Goal: Use online tool/utility: Utilize a website feature to perform a specific function

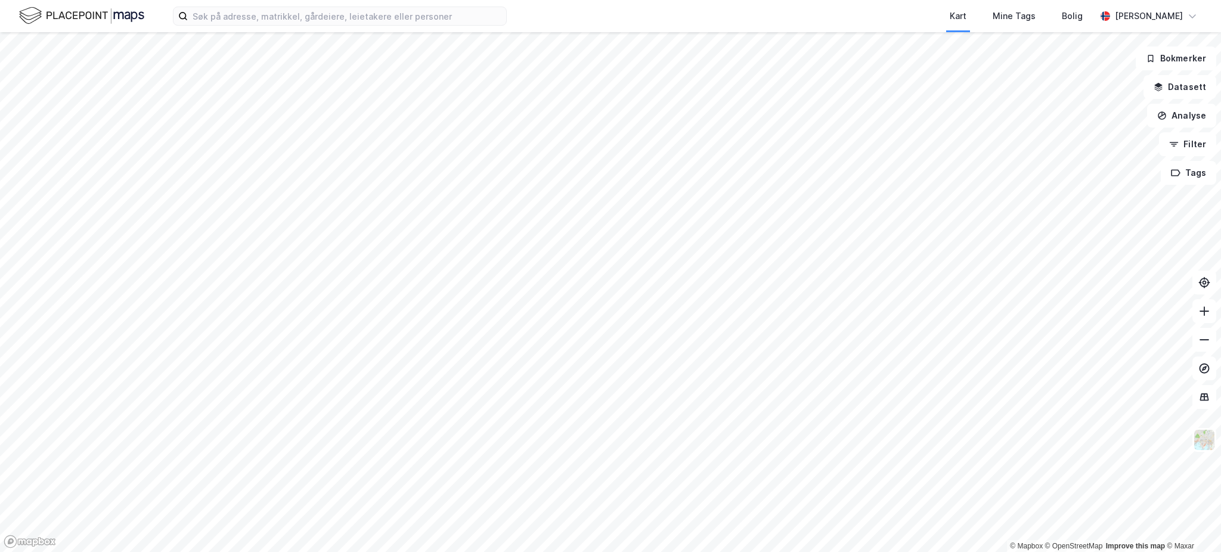
click at [561, 10] on div "Kart Mine Tags Bolig [PERSON_NAME] © Mapbox © OpenStreetMap Improve this map © …" at bounding box center [610, 276] width 1221 height 552
click at [741, 551] on html "Kart Mine Tags Bolig [PERSON_NAME] © Mapbox © OpenStreetMap Improve this map © …" at bounding box center [610, 276] width 1221 height 552
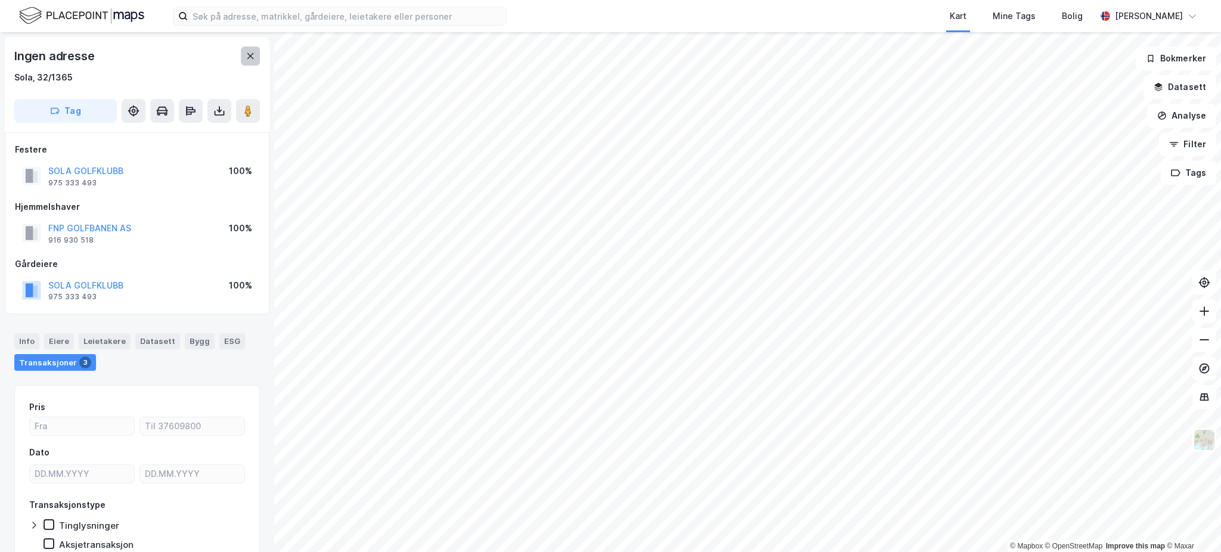
click at [251, 58] on icon at bounding box center [251, 56] width 10 height 10
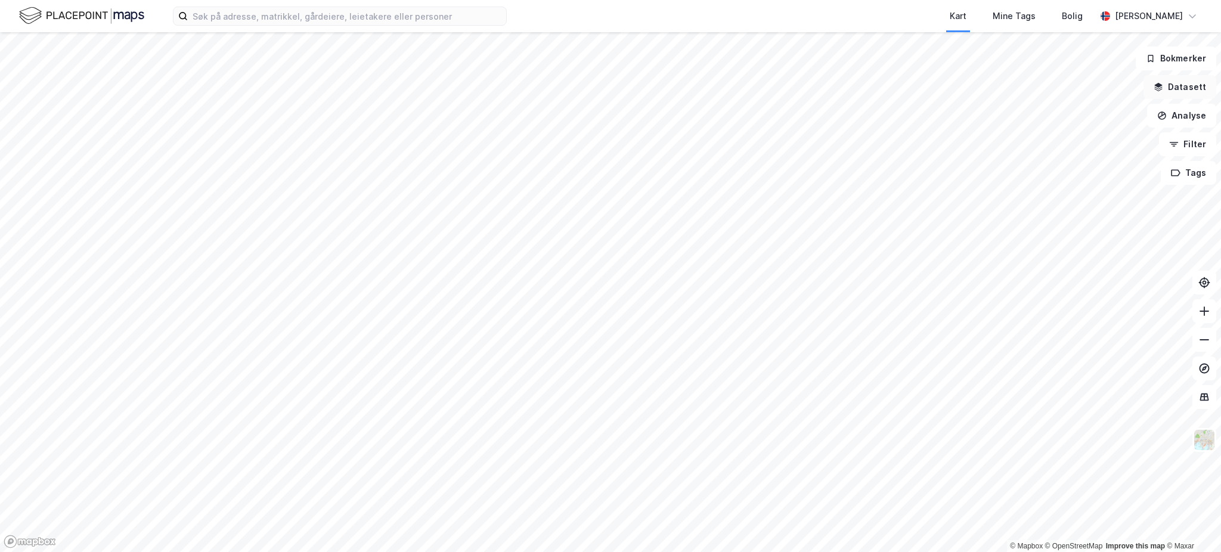
click at [1182, 90] on button "Datasett" at bounding box center [1179, 87] width 73 height 24
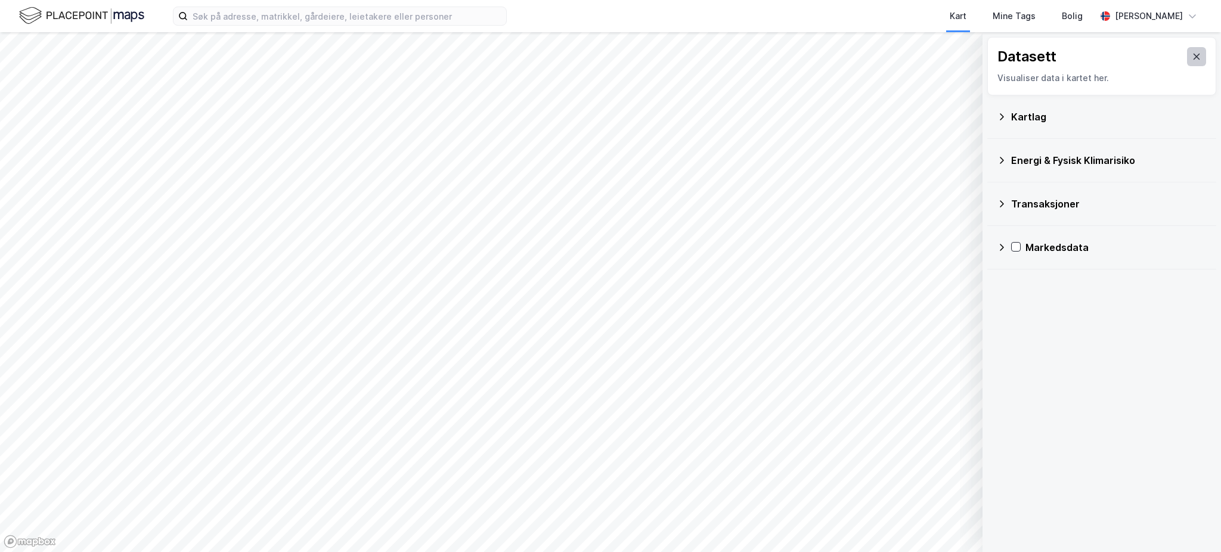
click at [1191, 56] on icon at bounding box center [1196, 57] width 10 height 10
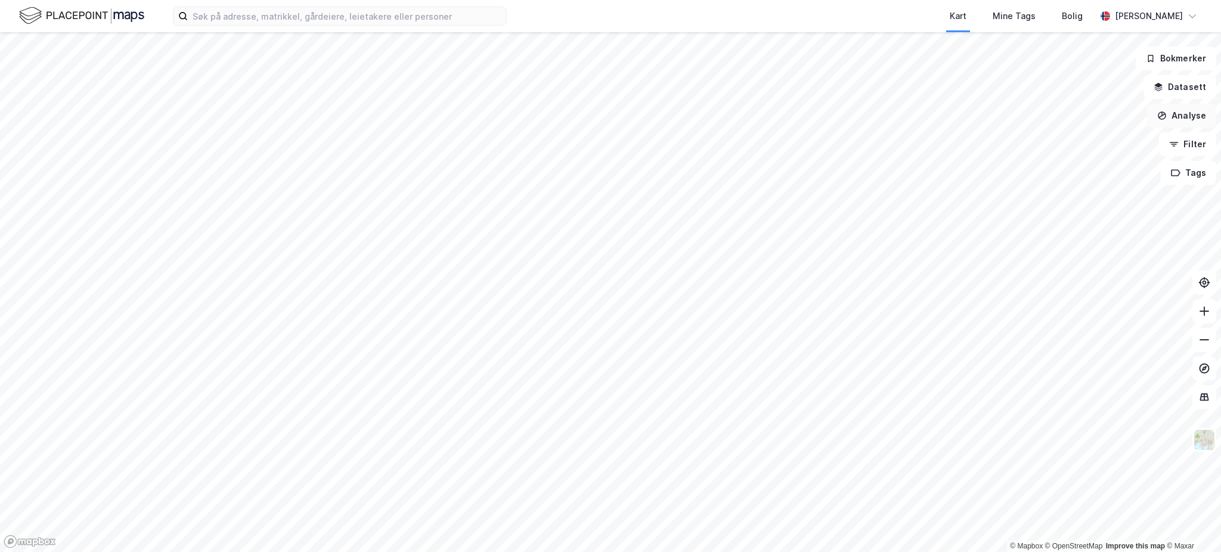
click at [1188, 111] on button "Analyse" at bounding box center [1181, 116] width 69 height 24
click at [1081, 147] on div "Tegn område" at bounding box center [1070, 141] width 137 height 20
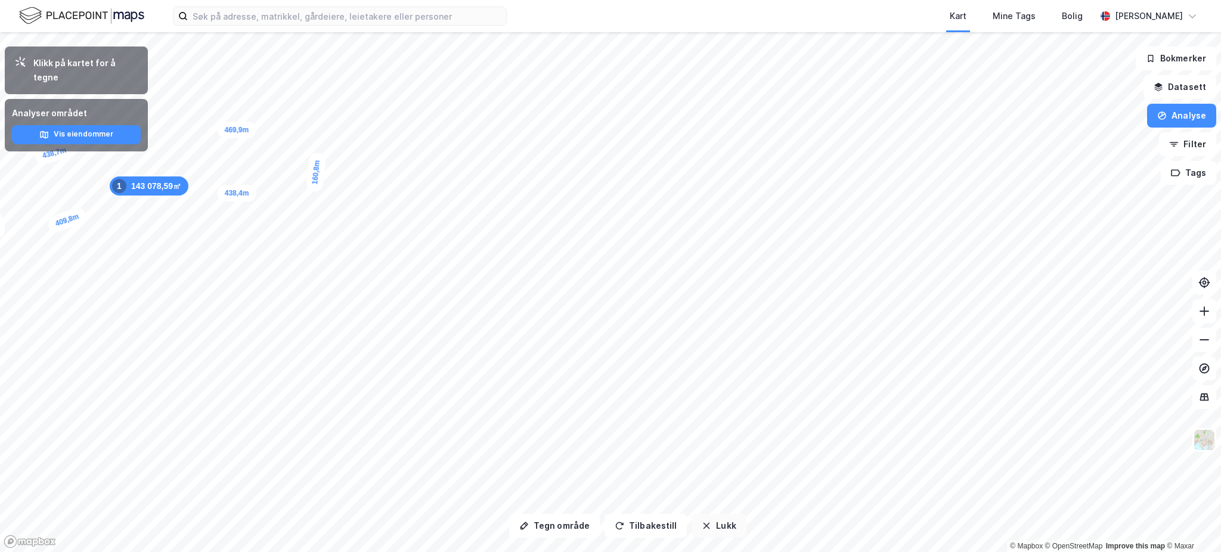
click at [713, 521] on button "Lukk" at bounding box center [718, 526] width 54 height 24
